Goal: Information Seeking & Learning: Learn about a topic

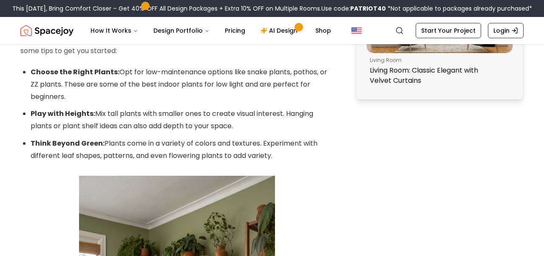
scroll to position [817, 0]
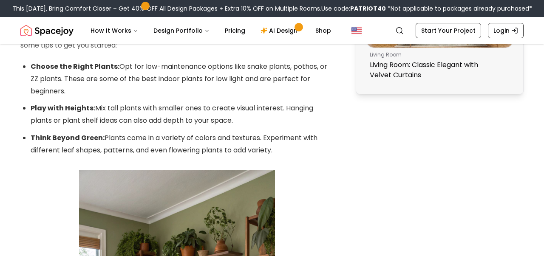
click at [290, 67] on li "Choose the Right Plants: Opt for low-maintenance options like snake plants, pot…" at bounding box center [182, 79] width 303 height 37
drag, startPoint x: 291, startPoint y: 67, endPoint x: 314, endPoint y: 67, distance: 23.4
click at [314, 67] on li "Choose the Right Plants: Opt for low-maintenance options like snake plants, pot…" at bounding box center [182, 79] width 303 height 37
copy li "pothos"
drag, startPoint x: 61, startPoint y: 80, endPoint x: 31, endPoint y: 80, distance: 30.6
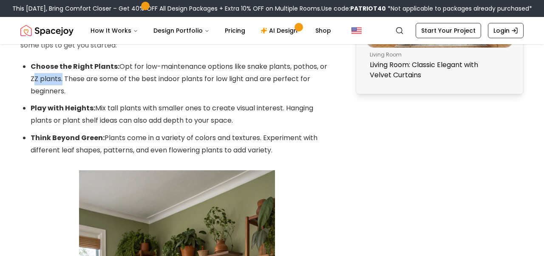
click at [31, 80] on li "Choose the Right Plants: Opt for low-maintenance options like snake plants, pot…" at bounding box center [182, 79] width 303 height 37
copy li "ZZ plants"
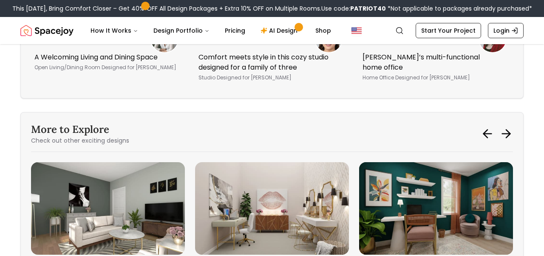
scroll to position [2782, 0]
